Goal: Browse casually

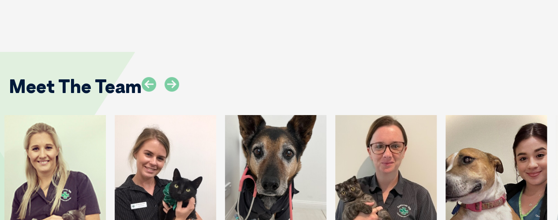
scroll to position [1411, 0]
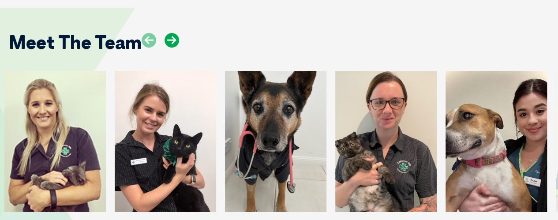
click at [172, 33] on icon at bounding box center [171, 40] width 15 height 15
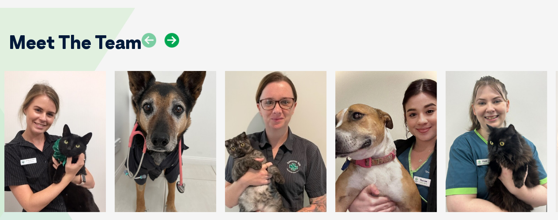
click at [172, 33] on icon at bounding box center [171, 40] width 15 height 15
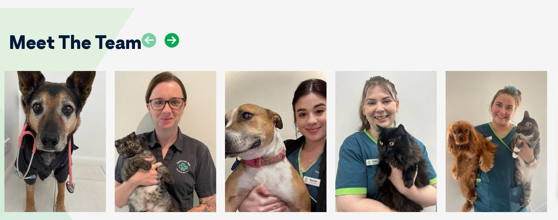
click at [172, 33] on icon at bounding box center [171, 40] width 15 height 15
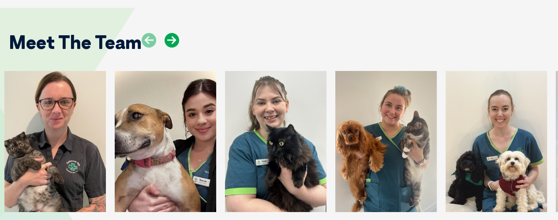
click at [172, 33] on icon at bounding box center [171, 40] width 15 height 15
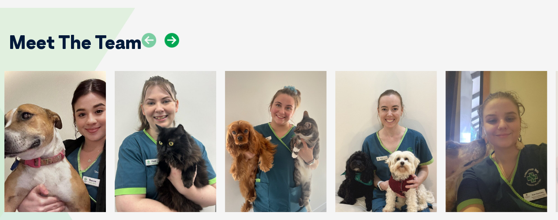
click at [172, 33] on icon at bounding box center [171, 40] width 15 height 15
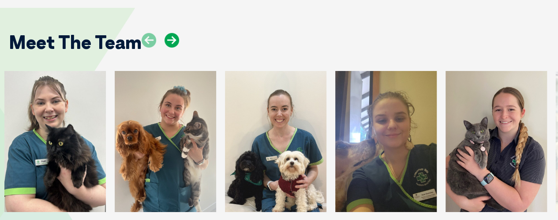
click at [172, 33] on icon at bounding box center [171, 40] width 15 height 15
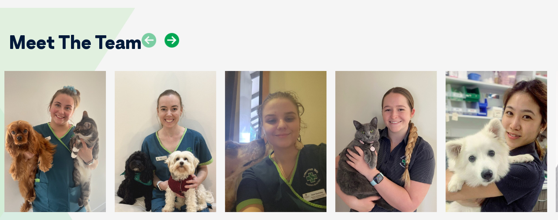
click at [172, 33] on icon at bounding box center [171, 40] width 15 height 15
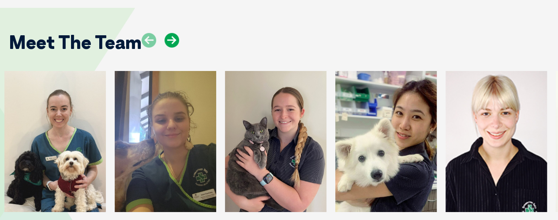
click at [173, 33] on icon at bounding box center [171, 40] width 15 height 15
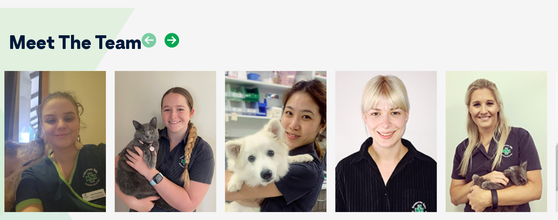
click at [170, 33] on icon at bounding box center [171, 40] width 15 height 15
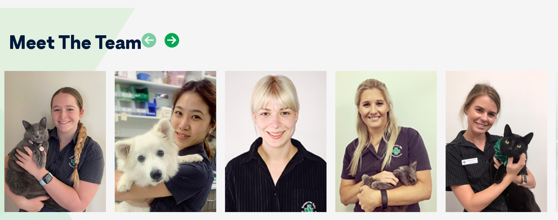
click at [170, 33] on icon at bounding box center [171, 40] width 15 height 15
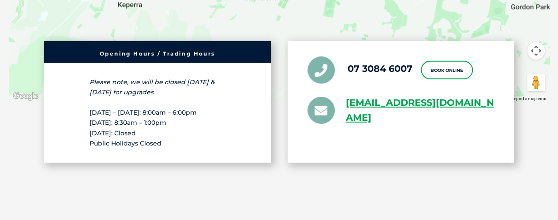
scroll to position [1896, 0]
